Goal: Information Seeking & Learning: Learn about a topic

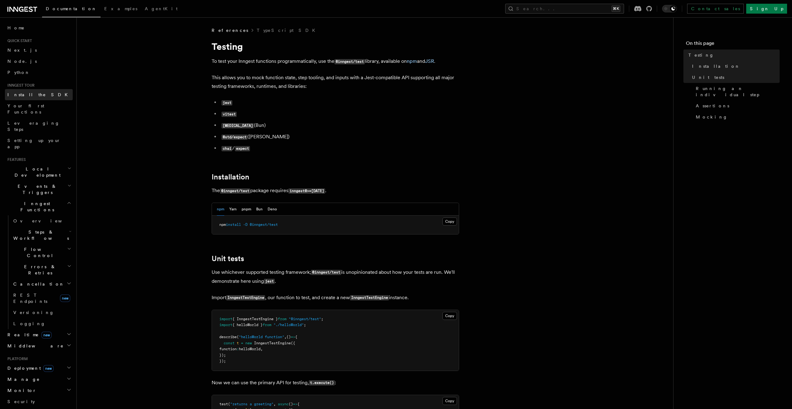
click at [21, 93] on span "Install the SDK" at bounding box center [39, 94] width 64 height 5
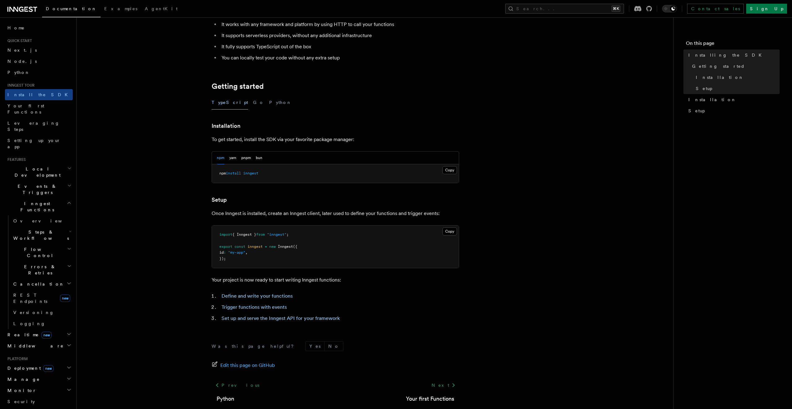
scroll to position [72, 0]
click at [52, 329] on h2 "Realtime new" at bounding box center [39, 334] width 68 height 11
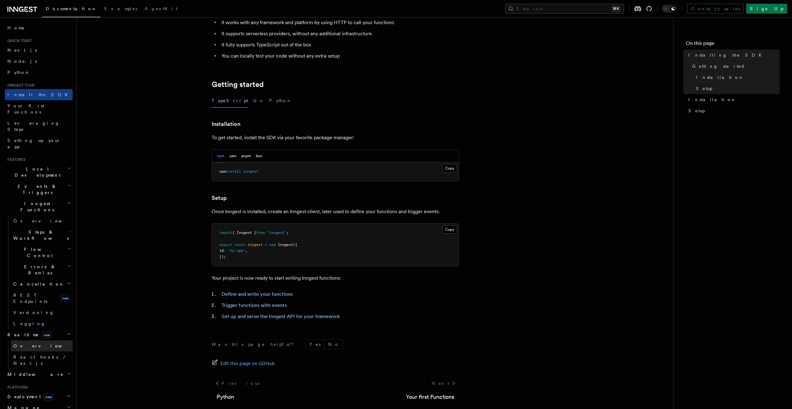
click at [48, 340] on link "Overview" at bounding box center [42, 345] width 62 height 11
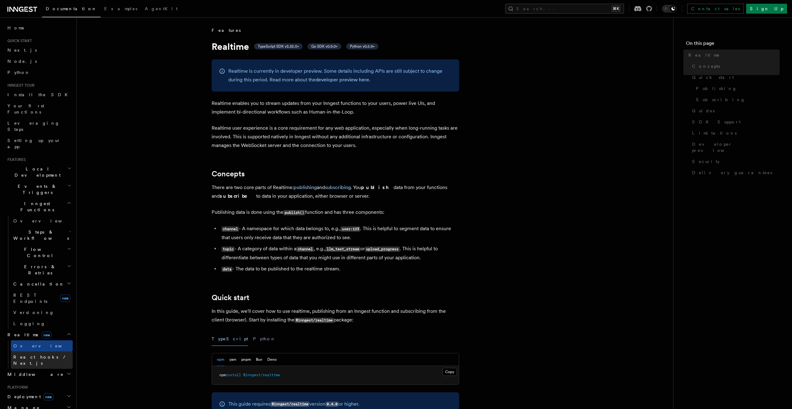
click at [48, 355] on span "React hooks / Next.js" at bounding box center [40, 360] width 55 height 11
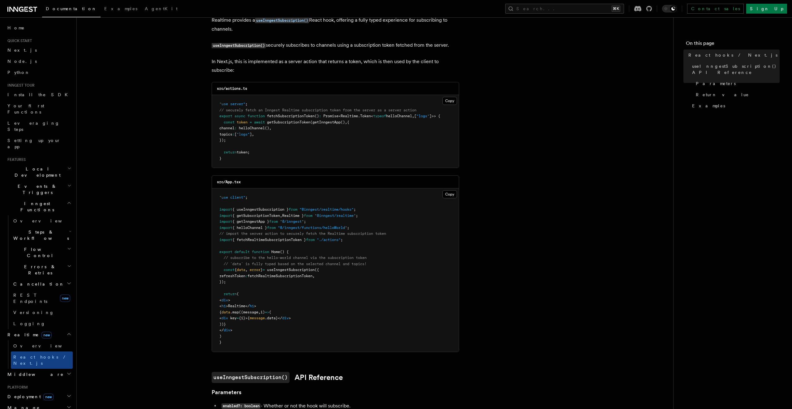
scroll to position [33, 0]
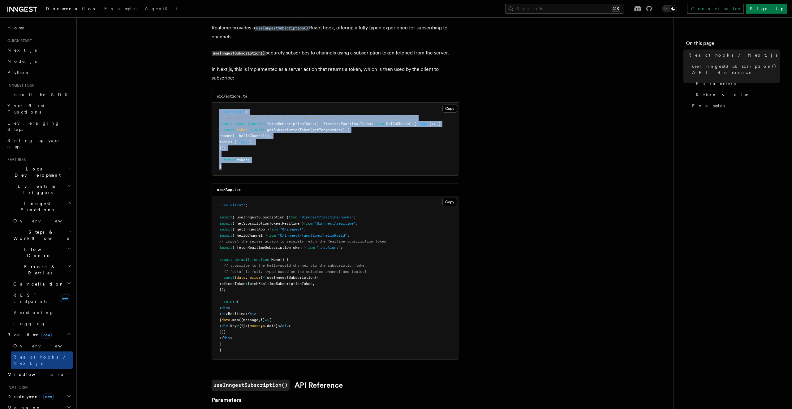
drag, startPoint x: 235, startPoint y: 174, endPoint x: 219, endPoint y: 115, distance: 61.1
click at [219, 115] on pre ""use server" ; // securely fetch an Inngest Realtime subscription token from th…" at bounding box center [335, 139] width 247 height 73
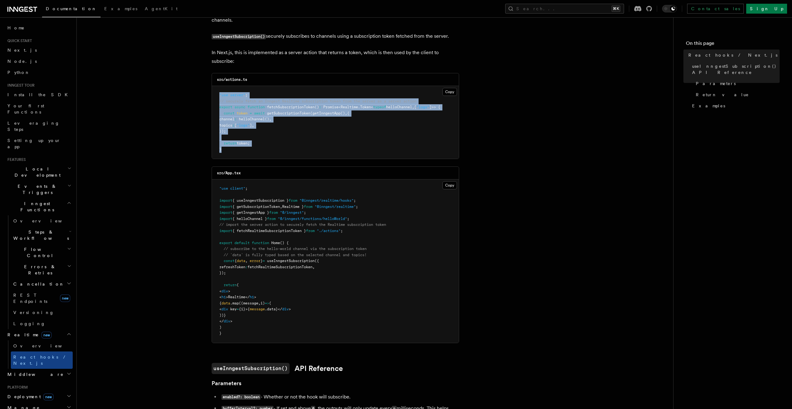
scroll to position [0, 0]
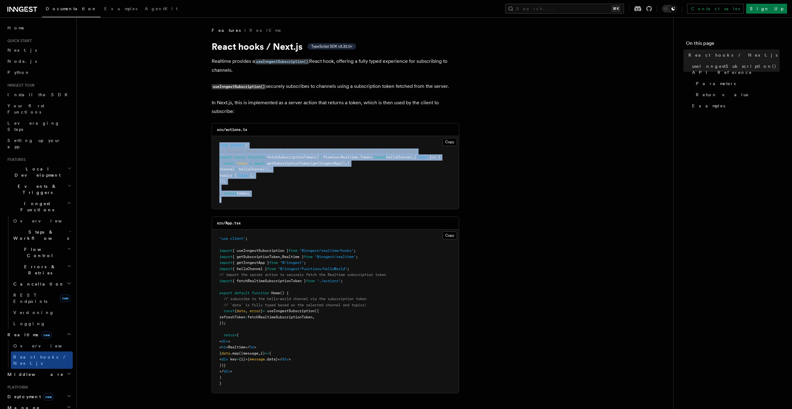
click at [240, 197] on pre ""use server" ; // securely fetch an Inngest Realtime subscription token from th…" at bounding box center [335, 172] width 247 height 73
drag, startPoint x: 228, startPoint y: 200, endPoint x: 213, endPoint y: 151, distance: 51.4
click at [213, 151] on pre ""use server" ; // securely fetch an Inngest Realtime subscription token from th…" at bounding box center [335, 172] width 247 height 73
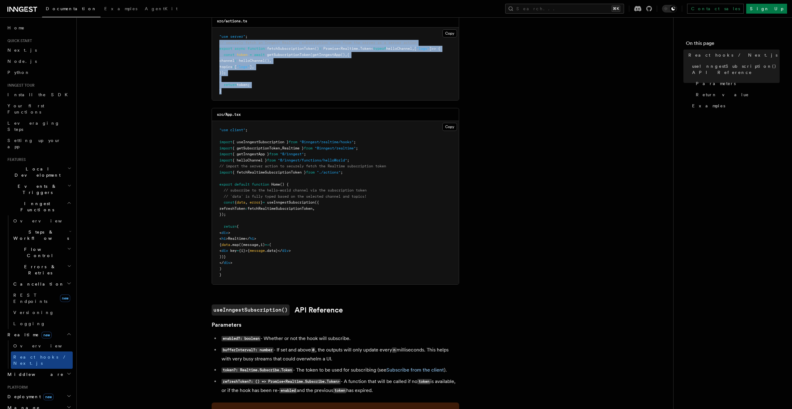
scroll to position [110, 0]
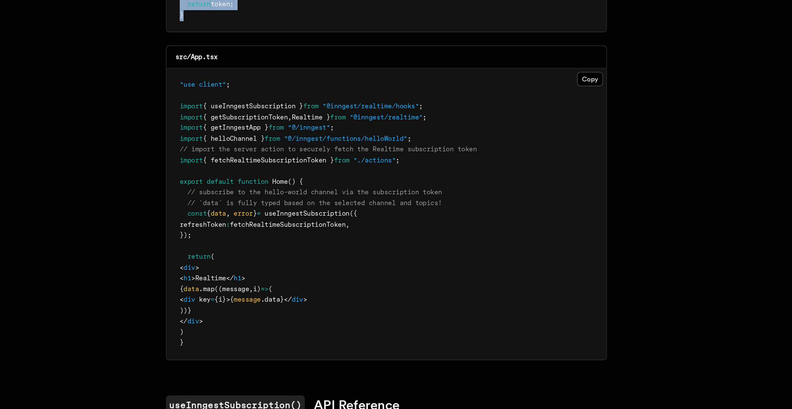
drag, startPoint x: 226, startPoint y: 209, endPoint x: 346, endPoint y: 213, distance: 120.1
click at [346, 213] on pre ""use client" ; import { useInngestSubscription } from "@inngest/realtime/hooks"…" at bounding box center [335, 201] width 247 height 163
click at [290, 239] on pre ""use client" ; import { useInngestSubscription } from "@inngest/realtime/hooks"…" at bounding box center [335, 201] width 247 height 163
drag, startPoint x: 233, startPoint y: 239, endPoint x: 286, endPoint y: 236, distance: 53.3
click at [286, 236] on pre ""use client" ; import { useInngestSubscription } from "@inngest/realtime/hooks"…" at bounding box center [335, 201] width 247 height 163
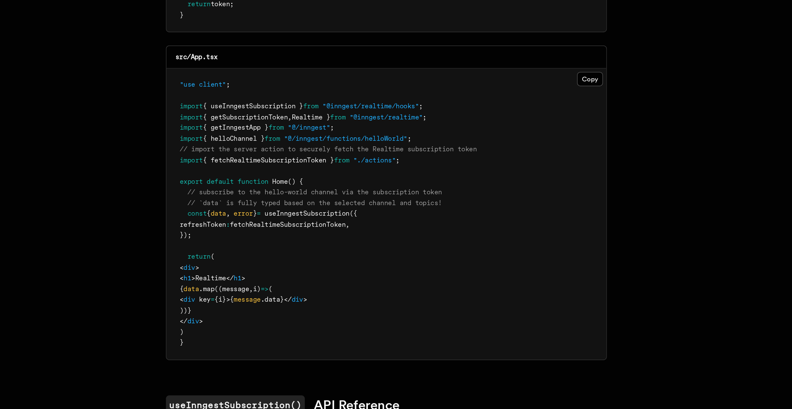
click at [267, 254] on pre ""use client" ; import { useInngestSubscription } from "@inngest/realtime/hooks"…" at bounding box center [335, 201] width 247 height 163
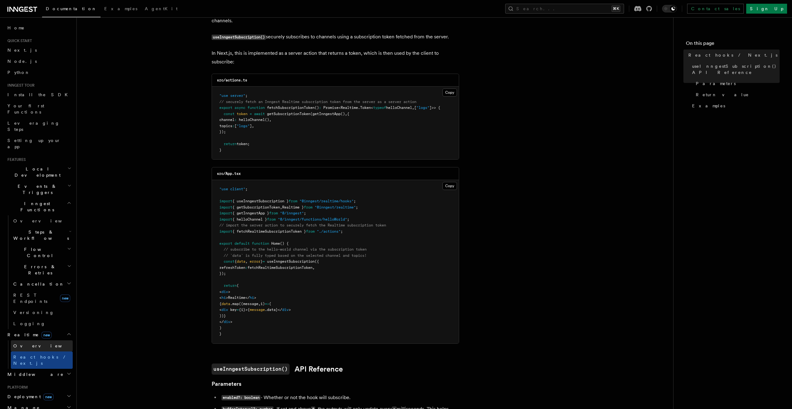
scroll to position [42, 0]
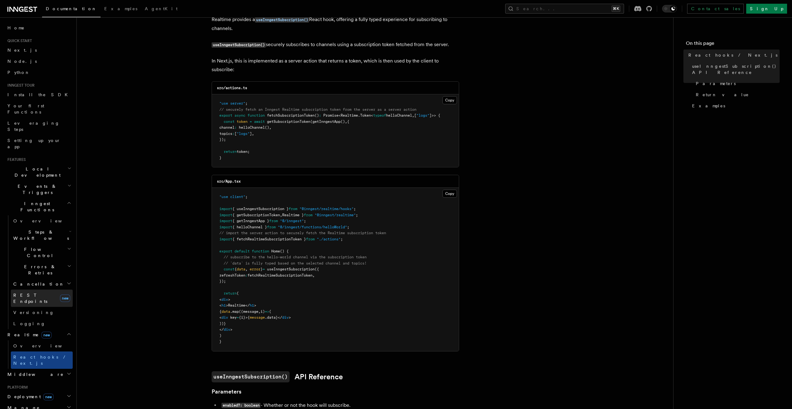
click at [42, 293] on span "REST Endpoints" at bounding box center [30, 298] width 34 height 11
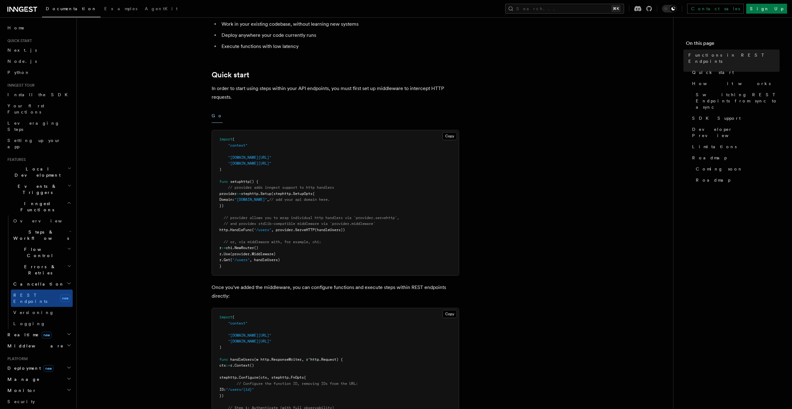
scroll to position [40, 0]
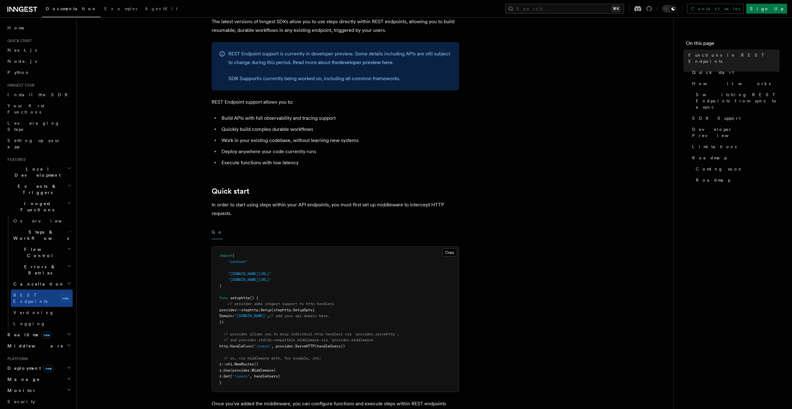
click at [652, 9] on icon at bounding box center [649, 9] width 6 height 6
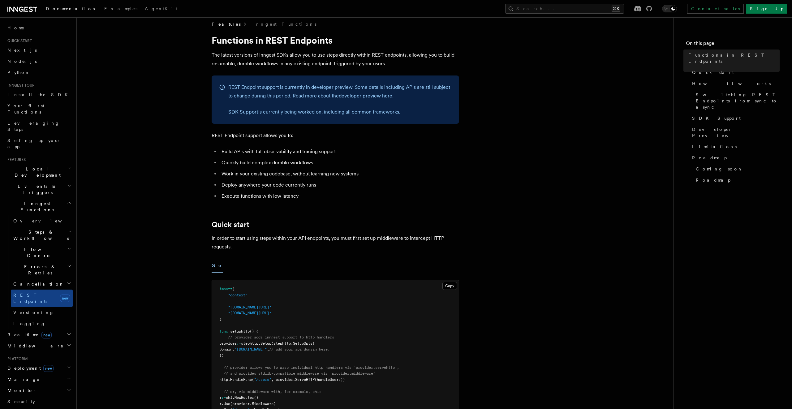
scroll to position [0, 0]
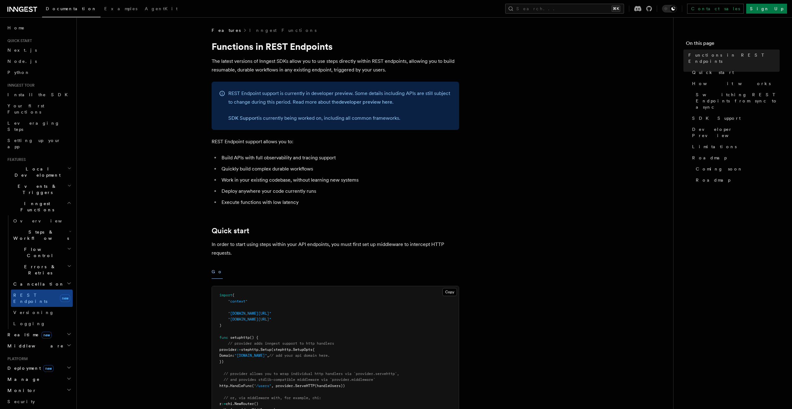
click at [24, 11] on icon at bounding box center [22, 9] width 30 height 7
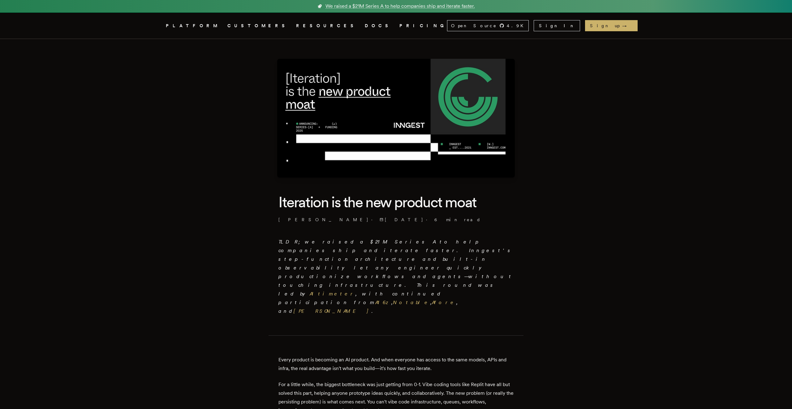
click at [347, 87] on img at bounding box center [396, 118] width 238 height 119
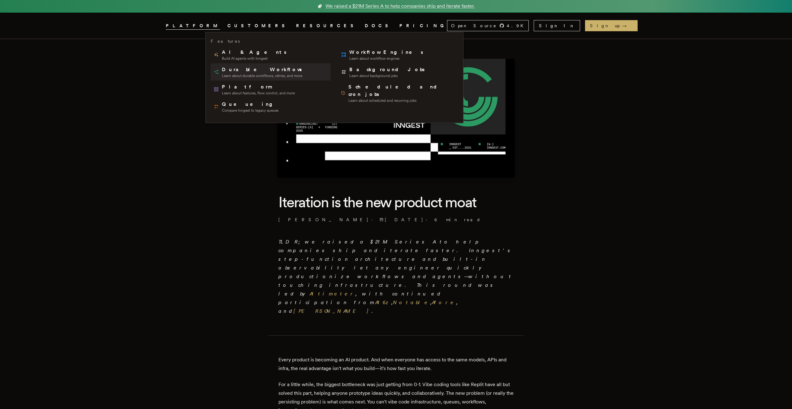
click at [235, 71] on span "Durable Workflows" at bounding box center [262, 69] width 81 height 7
